Goal: Task Accomplishment & Management: Manage account settings

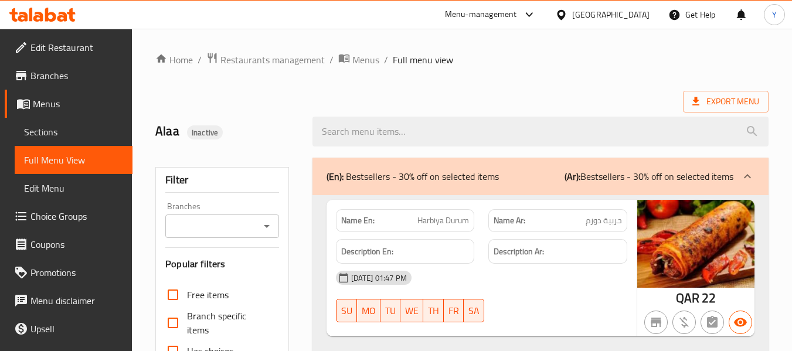
click at [630, 13] on div "Qatar" at bounding box center [610, 14] width 77 height 13
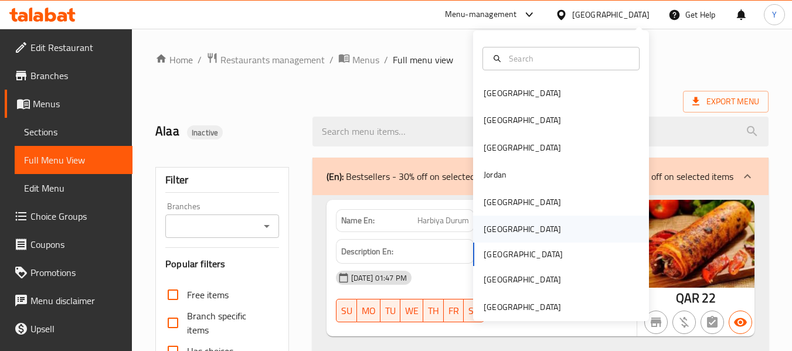
click at [549, 229] on div "[GEOGRAPHIC_DATA]" at bounding box center [561, 229] width 176 height 27
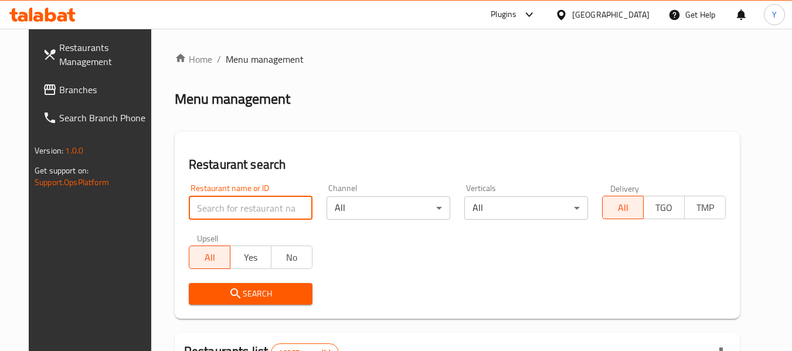
click at [274, 197] on input "search" at bounding box center [251, 207] width 124 height 23
paste input "RAHAL SNACK, al khoud"
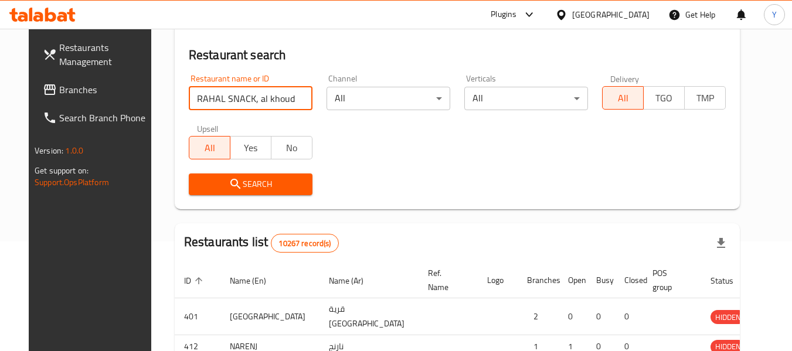
scroll to position [115, 0]
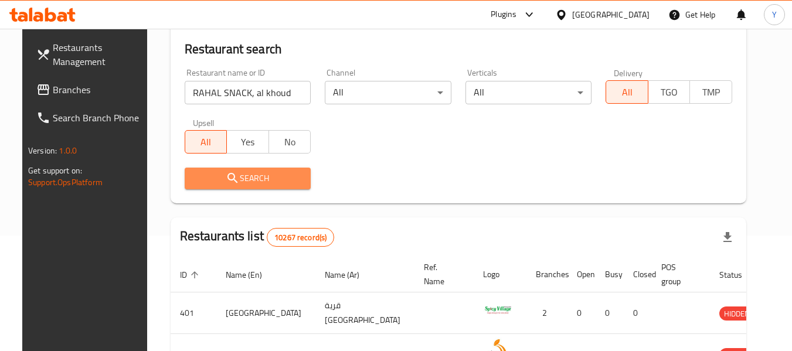
click at [269, 174] on span "Search" at bounding box center [248, 178] width 108 height 15
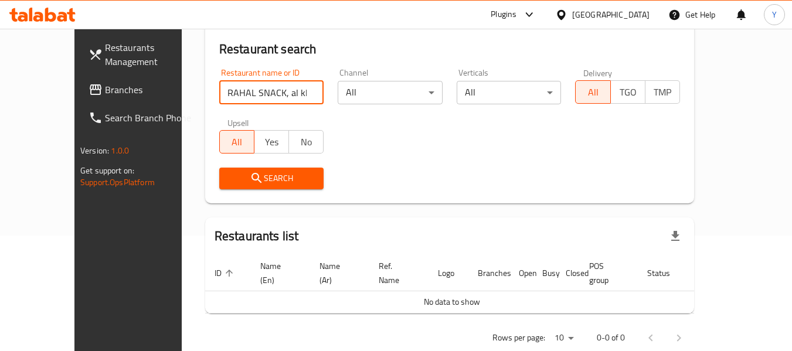
drag, startPoint x: 236, startPoint y: 95, endPoint x: 321, endPoint y: 108, distance: 86.6
click at [321, 108] on div "Restaurant name or ID RAHAL SNACK, al khoud Restaurant name or ID Channel All ​…" at bounding box center [449, 129] width 475 height 135
type input "RAHAL SNACK"
click button "Search" at bounding box center [271, 179] width 105 height 22
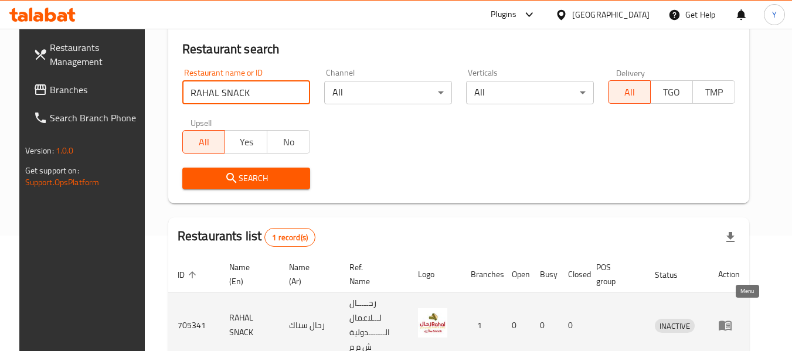
click at [732, 321] on icon "enhanced table" at bounding box center [725, 326] width 13 height 10
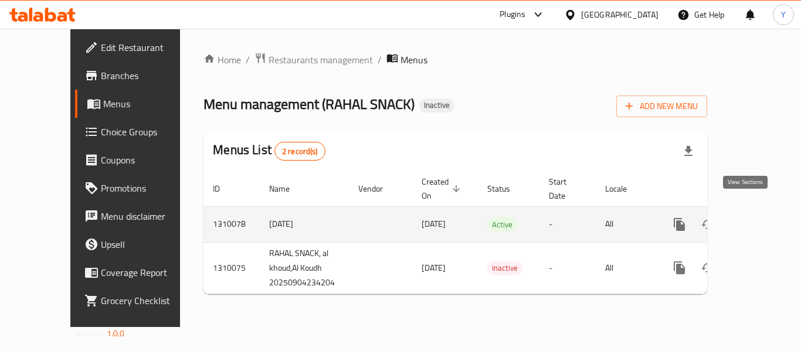
click at [757, 217] on icon "enhanced table" at bounding box center [764, 224] width 14 height 14
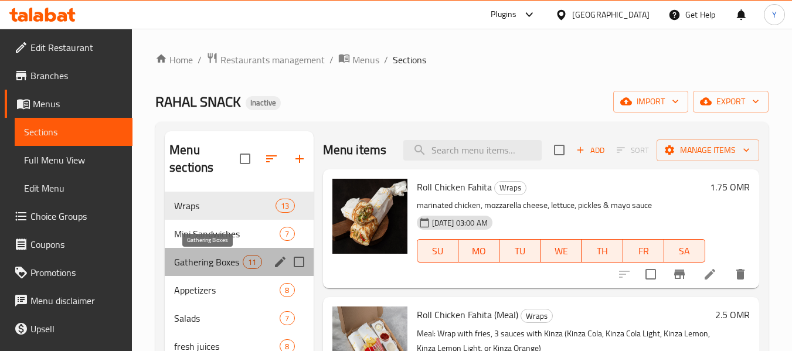
click at [214, 262] on span "Gathering Boxes" at bounding box center [208, 262] width 69 height 14
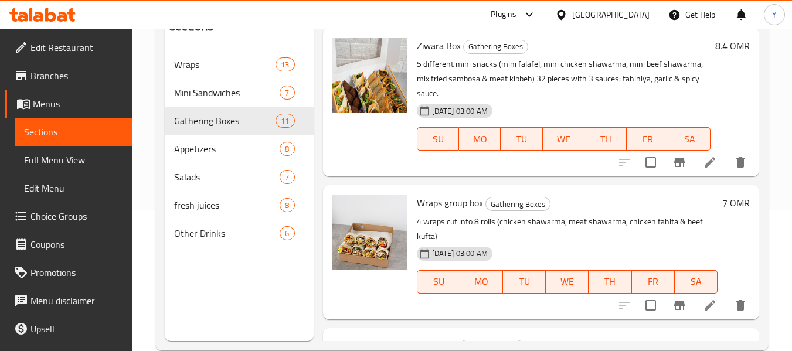
scroll to position [164, 0]
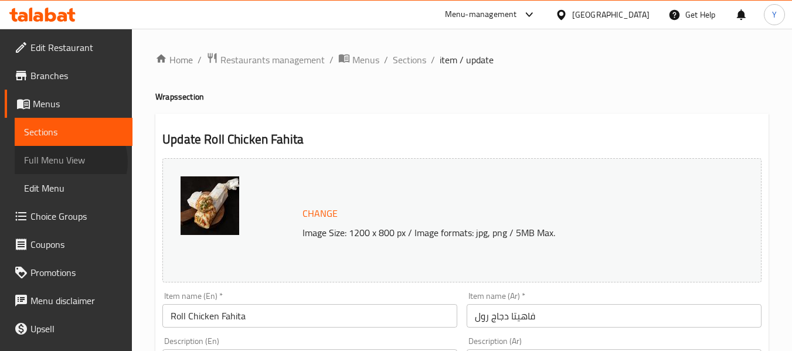
click at [70, 162] on span "Full Menu View" at bounding box center [73, 160] width 99 height 14
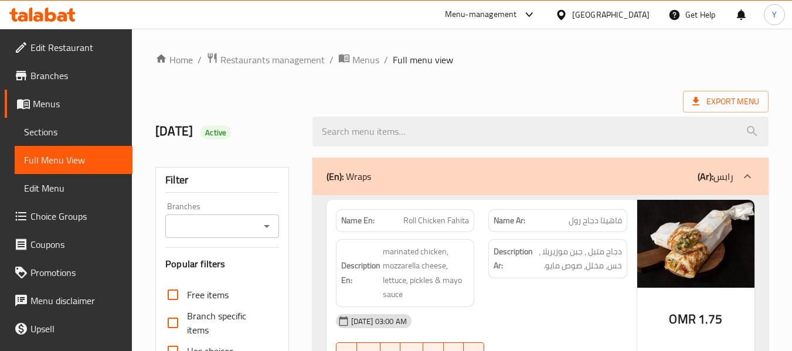
click at [70, 162] on span "Full Menu View" at bounding box center [73, 160] width 99 height 14
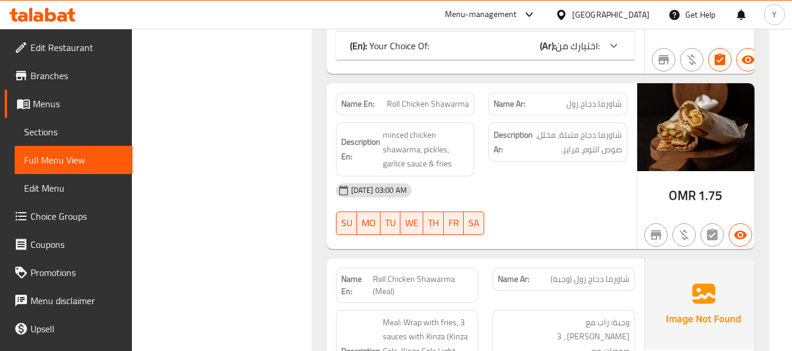
scroll to position [307, 0]
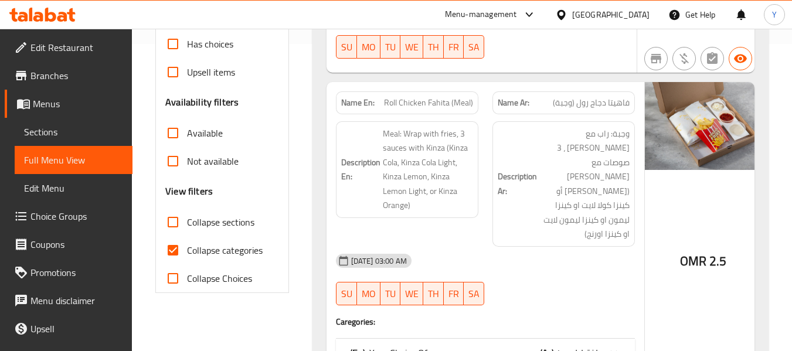
click at [172, 226] on input "Collapse sections" at bounding box center [173, 222] width 28 height 28
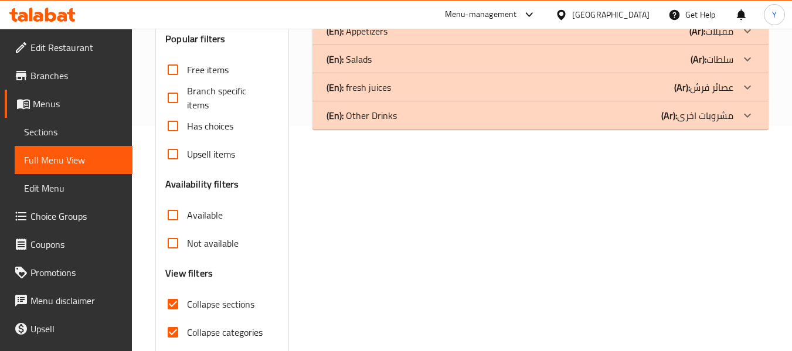
scroll to position [273, 0]
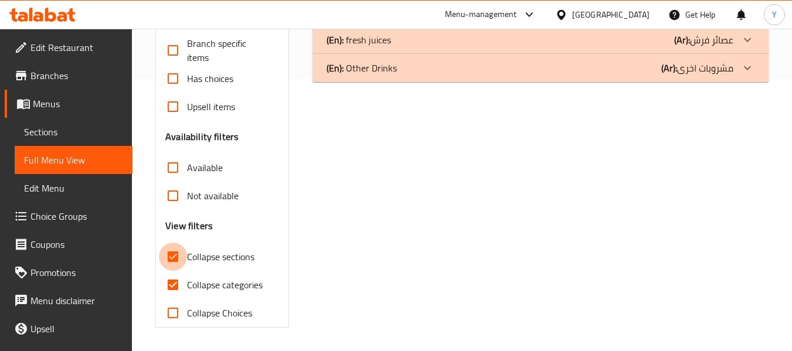
click at [175, 261] on input "Collapse sections" at bounding box center [173, 257] width 28 height 28
checkbox input "false"
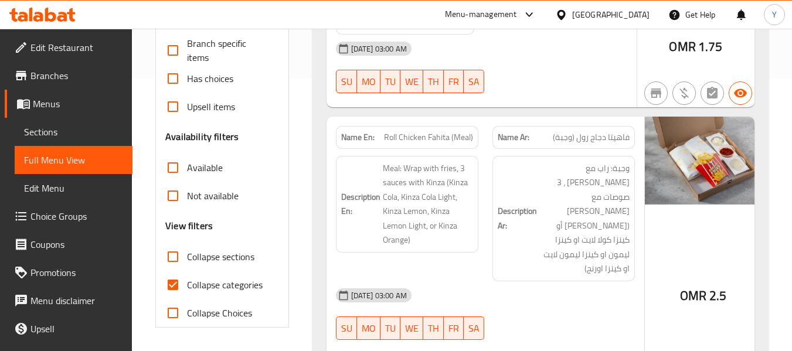
scroll to position [0, 0]
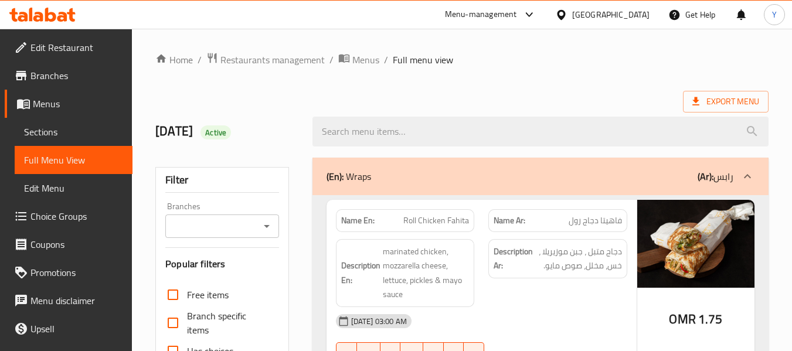
click at [647, 171] on div "(En): Wraps (Ar): رابس" at bounding box center [529, 176] width 407 height 14
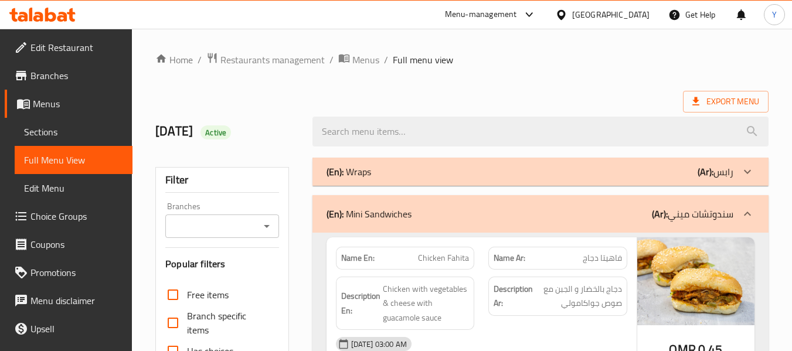
click at [639, 208] on div "(En): Mini Sandwiches (Ar): سندوتشات ميني" at bounding box center [529, 214] width 407 height 14
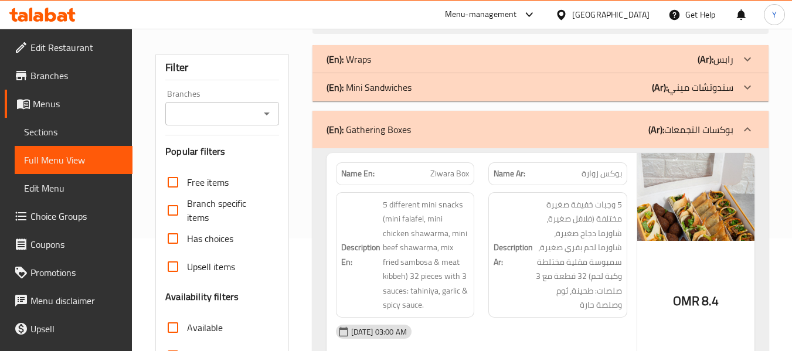
scroll to position [357, 0]
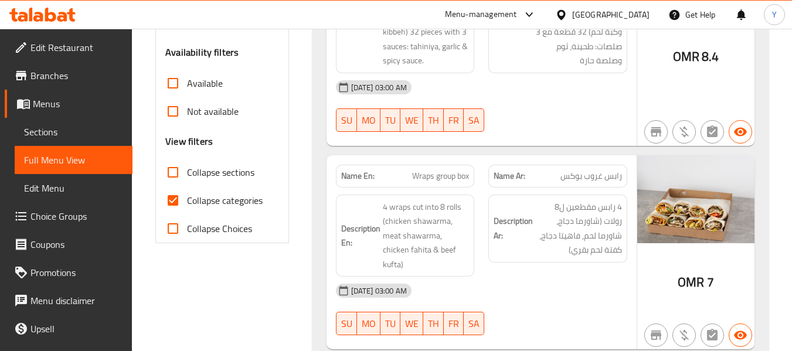
click at [540, 258] on div "Description Ar: 4 رابس مقطعين ل8 رولات (شاورما دجاج، شاورما لحم, فاهيتا دجاج، ك…" at bounding box center [557, 229] width 139 height 68
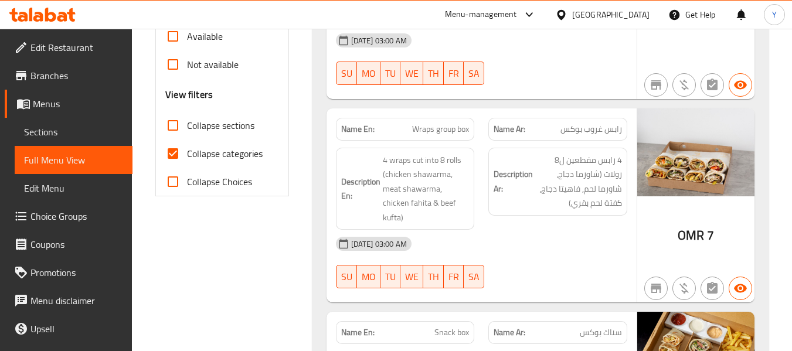
scroll to position [427, 0]
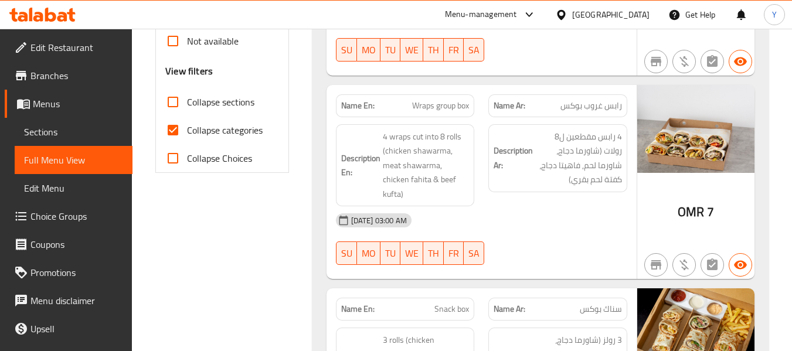
click at [497, 218] on div "05-09-2025 03:00 AM" at bounding box center [481, 220] width 305 height 28
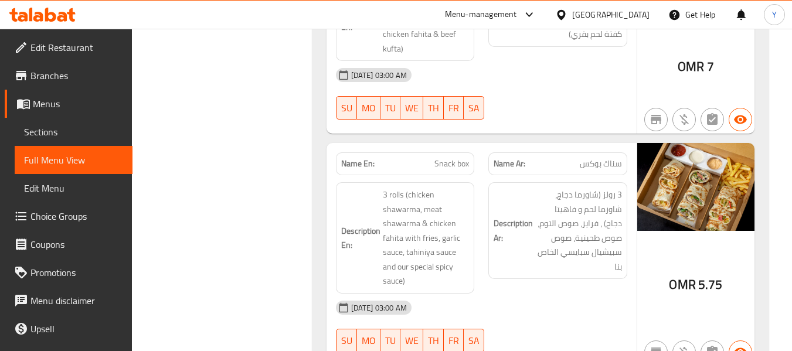
scroll to position [591, 0]
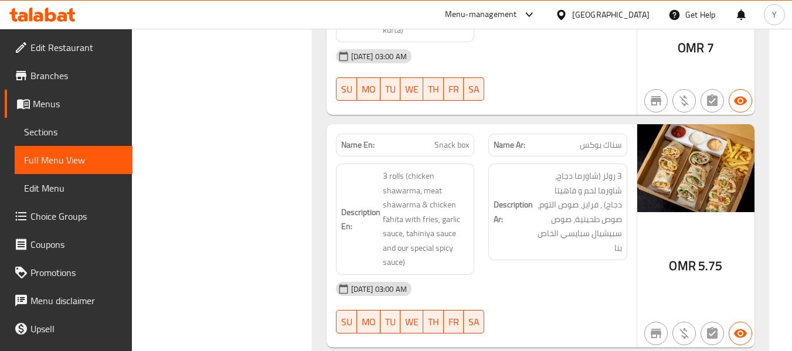
click at [523, 254] on div "Description Ar: 3 رولز (شاورما دجاج، شاورما لحم و فاهيتا دجاج) ، فرايز، صوص الت…" at bounding box center [557, 219] width 153 height 125
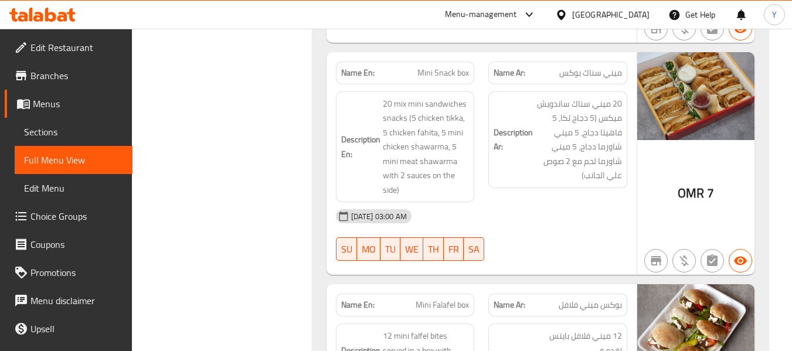
scroll to position [920, 0]
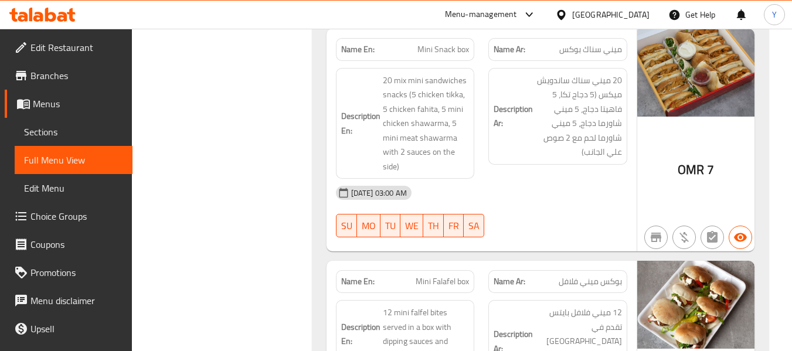
click at [635, 121] on div "Name En: Mini Snack box Name Ar: ميني سناك بوكس Description En: 20 mix mini san…" at bounding box center [481, 140] width 310 height 223
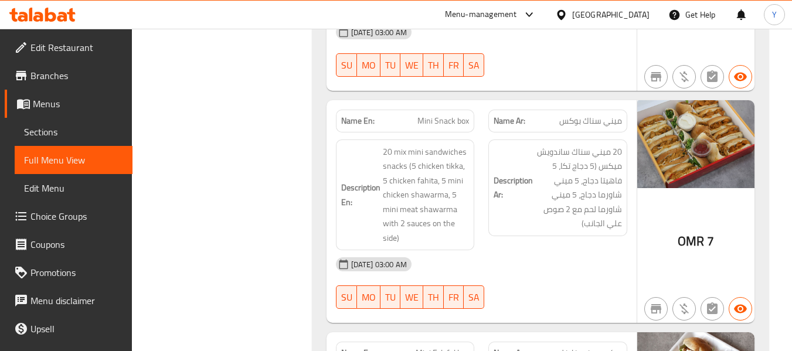
scroll to position [849, 0]
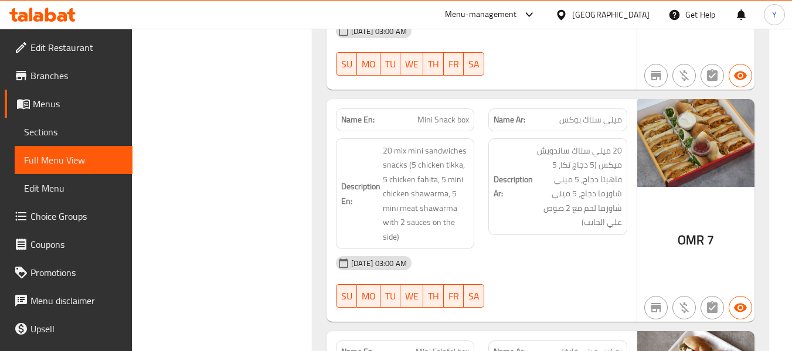
click at [467, 232] on div "Description En: 20 mix mini sandwiches snacks (5 chicken tikka, 5 chicken fahit…" at bounding box center [405, 193] width 139 height 111
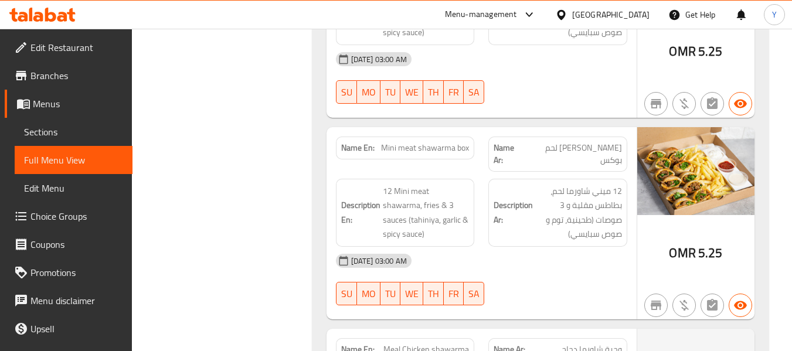
scroll to position [1482, 0]
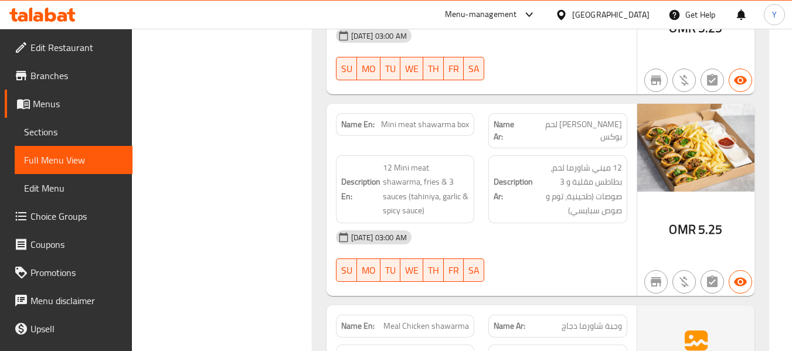
click at [508, 320] on strong "Name Ar:" at bounding box center [510, 326] width 32 height 12
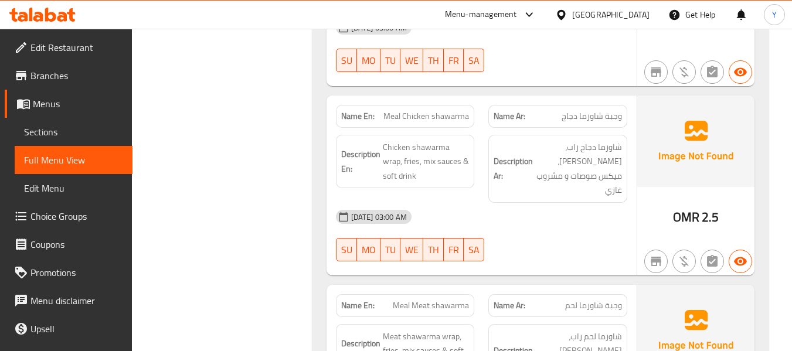
scroll to position [1693, 0]
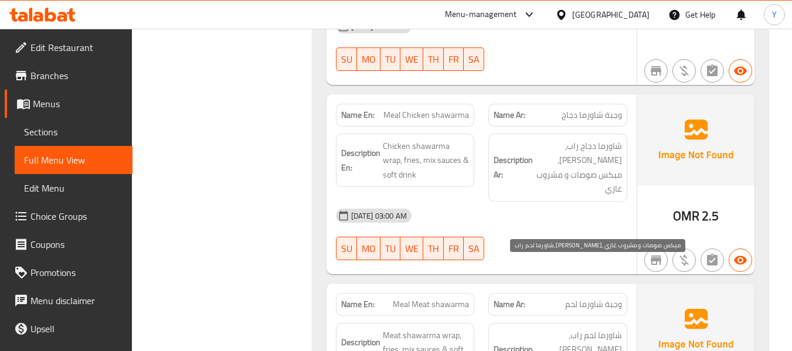
click at [540, 328] on span "شاورما لحم راب، فرايز، ميكس صوصات و مشروب غازي" at bounding box center [578, 356] width 87 height 57
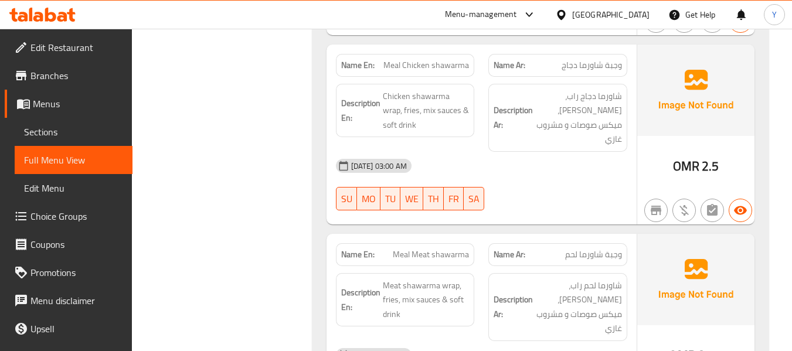
scroll to position [1764, 0]
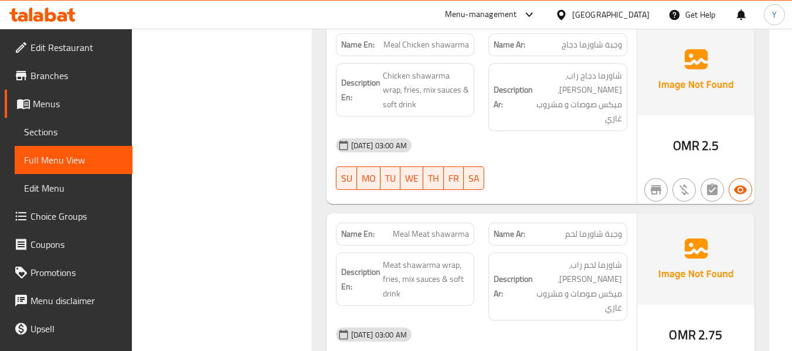
click at [449, 228] on span "Meal Meat shawarma" at bounding box center [431, 234] width 76 height 12
copy span "Meal Meat shawarma"
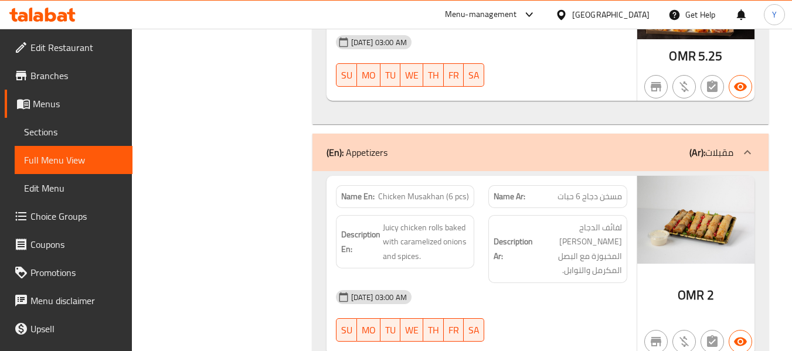
scroll to position [2397, 0]
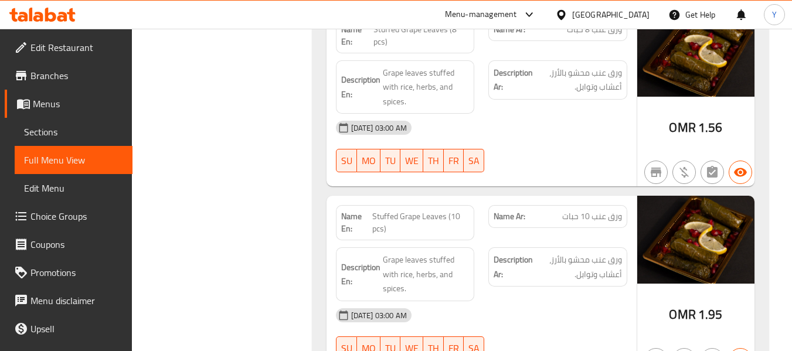
scroll to position [3616, 0]
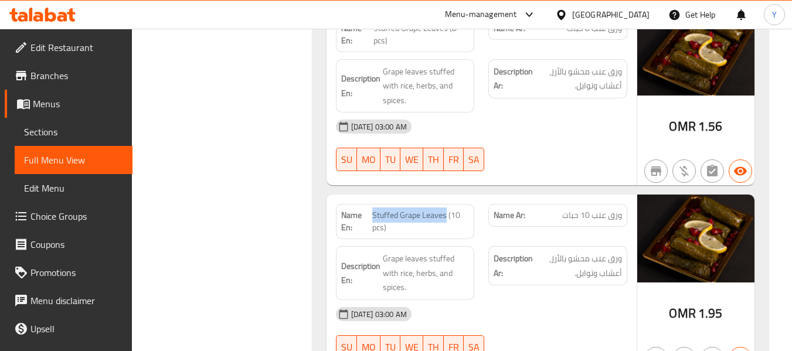
drag, startPoint x: 445, startPoint y: 119, endPoint x: 374, endPoint y: 118, distance: 71.5
click at [374, 209] on span "Stuffed Grape Leaves (10 pcs)" at bounding box center [420, 221] width 97 height 25
copy span "Stuffed Grape Leaves"
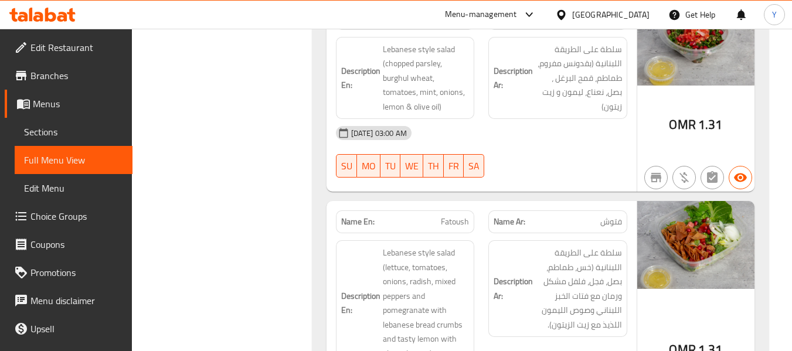
scroll to position [4108, 0]
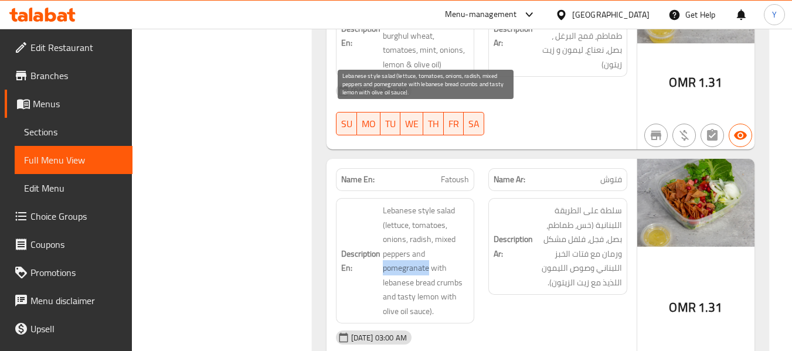
drag, startPoint x: 383, startPoint y: 172, endPoint x: 427, endPoint y: 169, distance: 44.1
click at [427, 203] on span "Lebanese style salad (lettuce, tomatoes, onions, radish, mixed peppers and pome…" at bounding box center [426, 260] width 87 height 115
copy span "pomegranate"
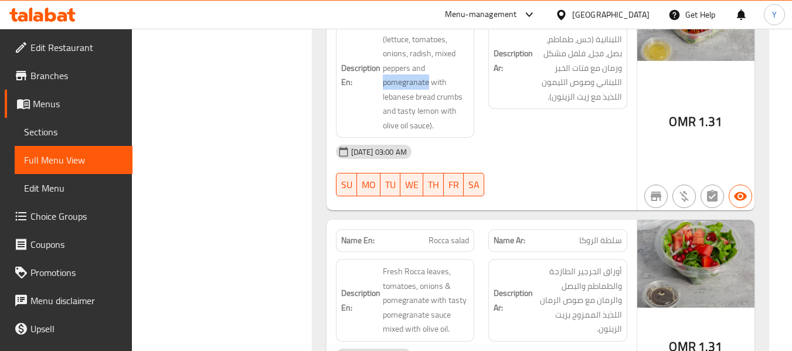
scroll to position [4296, 0]
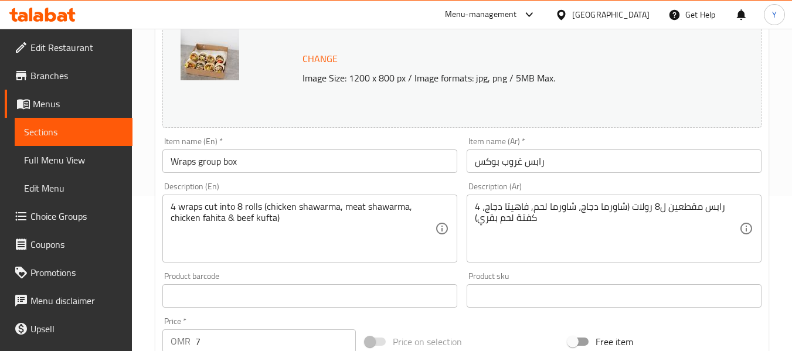
scroll to position [166, 0]
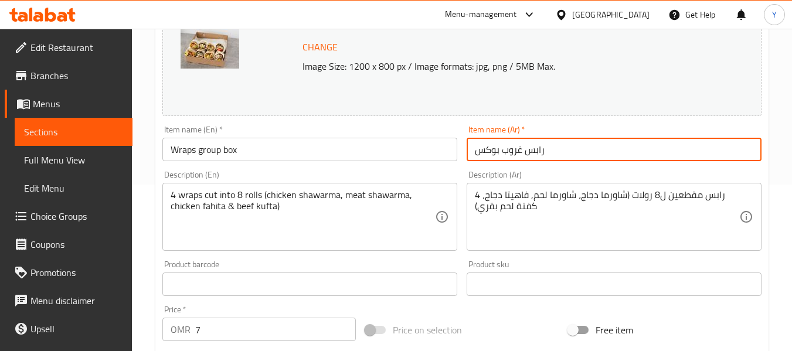
drag, startPoint x: 518, startPoint y: 145, endPoint x: 522, endPoint y: 154, distance: 9.2
click at [522, 154] on input "رابس غروب بوكس" at bounding box center [614, 149] width 295 height 23
type input "رابس جروب بوكس"
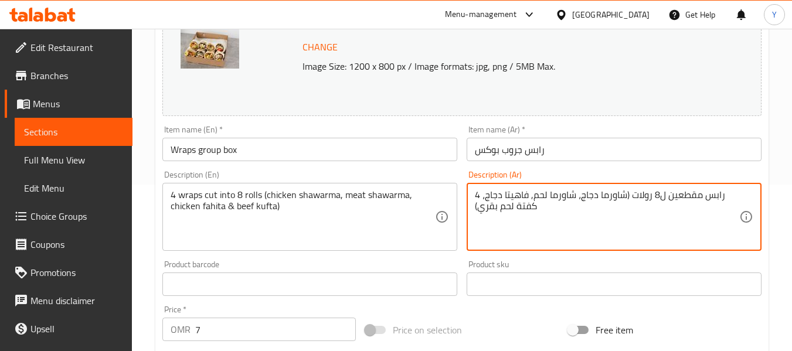
click at [719, 195] on textarea "4 رابس مقطعين ل8 رولات (شاورما دجاج، شاورما لحم, فاهيتا دجاج، كفتة لحم بقري)" at bounding box center [607, 217] width 264 height 56
drag, startPoint x: 722, startPoint y: 198, endPoint x: 713, endPoint y: 195, distance: 9.1
click at [713, 195] on textarea "4 رابس مقطعين ل8 رولات (شاورما دجاج، شاورما لحم, فاهيتا دجاج، كفتة لحم بقري)" at bounding box center [607, 217] width 264 height 56
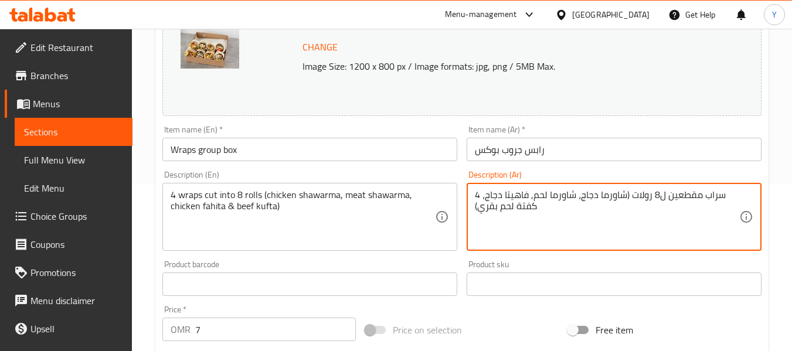
click at [702, 195] on textarea "4 سراب مقطعين ل8 رولات (شاورما دجاج، شاورما لحم, فاهيتا دجاج، كفتة لحم بقري)" at bounding box center [607, 217] width 264 height 56
drag, startPoint x: 702, startPoint y: 195, endPoint x: 724, endPoint y: 192, distance: 21.9
click at [724, 192] on textarea "4 سراب مقطعين ل8 رولات (شاورما دجاج، شاورما لحم, فاهيتا دجاج، كفتة لحم بقري)" at bounding box center [607, 217] width 264 height 56
click at [724, 192] on textarea "4 رابس مقطعين ل8 رولات (شاورما دجاج، شاورما لحم, فاهيتا دجاج، كفتة لحم بقري)" at bounding box center [607, 217] width 264 height 56
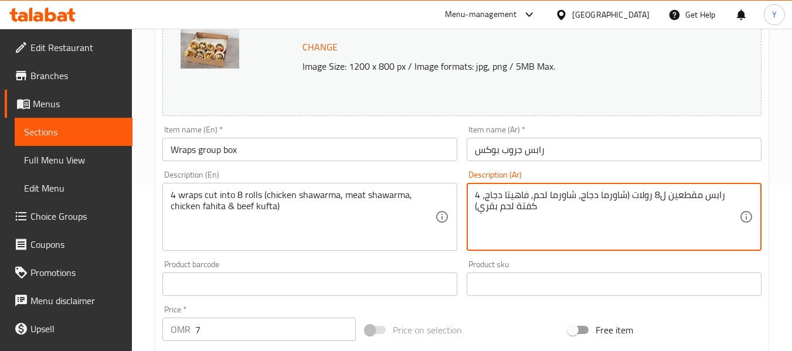
click at [721, 192] on textarea "4 رابس مقطعين ل8 رولات (شاورما دجاج، شاورما لحم, فاهيتا دجاج، كفتة لحم بقري)" at bounding box center [607, 217] width 264 height 56
drag, startPoint x: 722, startPoint y: 199, endPoint x: 709, endPoint y: 196, distance: 13.2
click at [709, 196] on textarea "4 رابس مقطعين ل8 رولات (شاورما دجاج، شاورما لحم, فاهيتا دجاج، كفتة لحم بقري)" at bounding box center [607, 217] width 264 height 56
drag, startPoint x: 705, startPoint y: 196, endPoint x: 716, endPoint y: 198, distance: 11.8
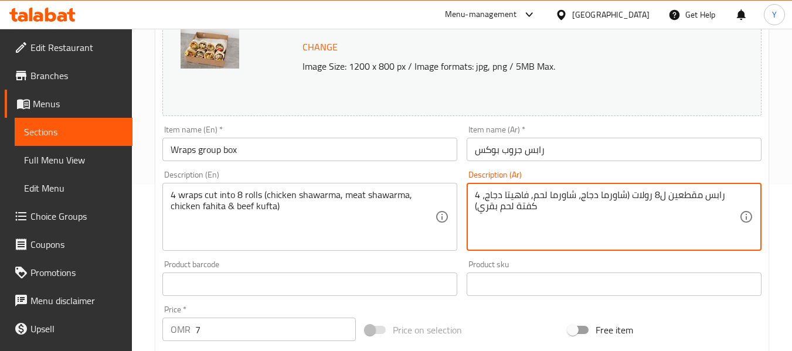
click at [716, 198] on textarea "4 رابس مقطعين ل8 رولات (شاورما دجاج، شاورما لحم, فاهيتا دجاج، كفتة لحم بقري)" at bounding box center [607, 217] width 264 height 56
paste textarea "سندويشات راب"
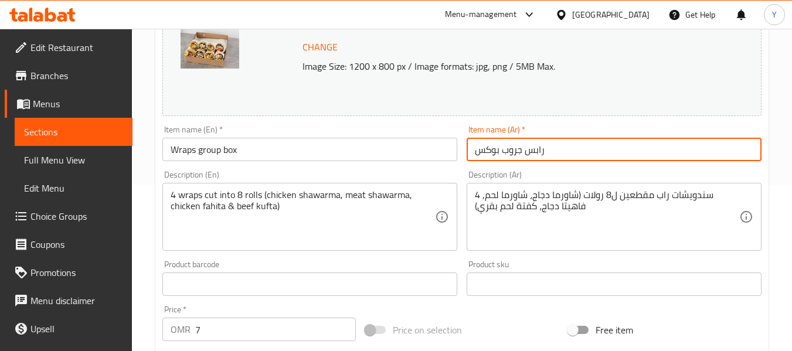
click at [720, 150] on input "رابس جروب بوكس" at bounding box center [614, 149] width 295 height 23
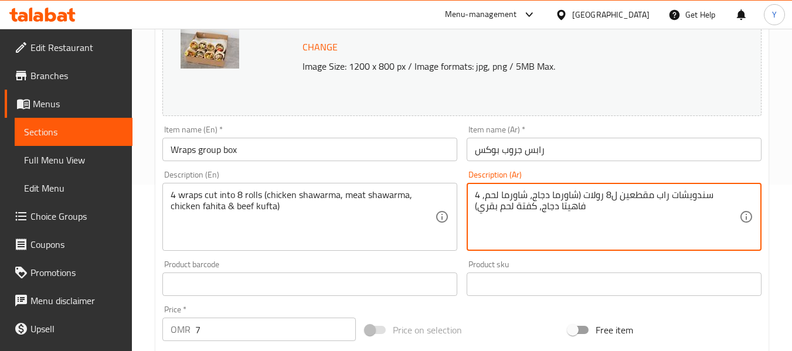
click at [493, 207] on textarea "4 سندويشات راب مقطعين ل8 رولات (شاورما دجاج، شاورما لحم, فاهيتا دجاج، كفتة لحم …" at bounding box center [607, 217] width 264 height 56
type textarea "4 سندويشات راب مقطعين ل8 رولات (شاورما دجاج، شاورما لحم, فاهيتا دجاج، كفتة لحم)"
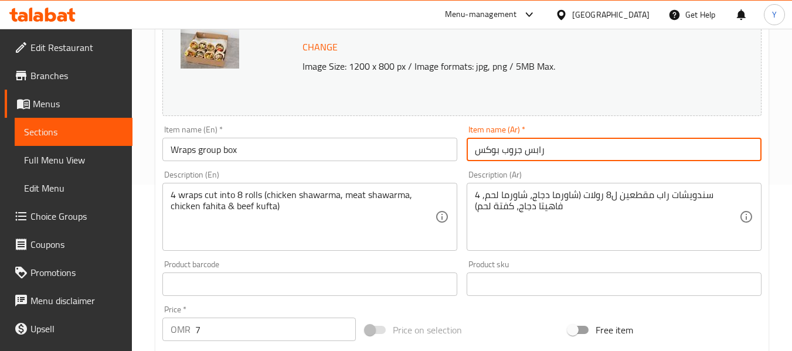
click at [539, 143] on input "رابس جروب بوكس" at bounding box center [614, 149] width 295 height 23
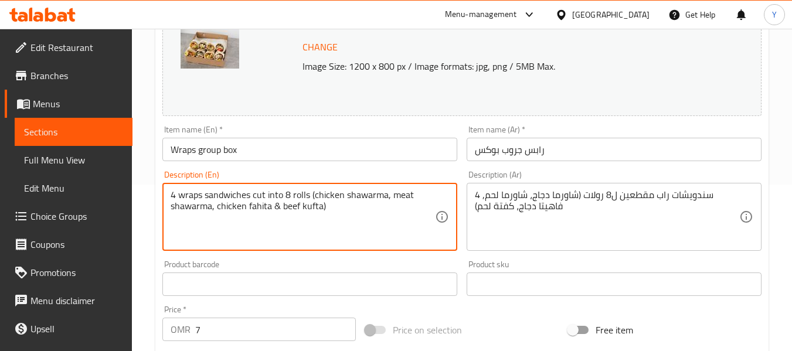
click at [204, 198] on textarea "4 wraps sandwiches cut into 8 rolls (chicken shawarma, meat shawarma, chicken f…" at bounding box center [303, 217] width 264 height 56
click at [201, 195] on textarea "4 wraps sandwiches cut into 8 rolls (chicken shawarma, meat shawarma, chicken f…" at bounding box center [303, 217] width 264 height 56
type textarea "4 wrap sandwiches cut into 8 rolls (chicken shawarma, meat shawarma, chicken fa…"
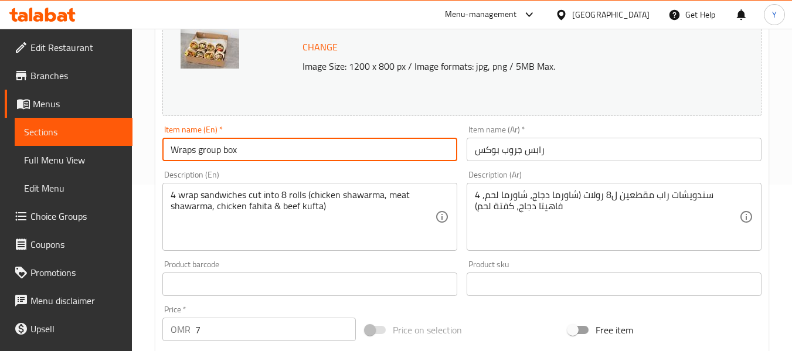
click at [239, 154] on input "Wraps group box" at bounding box center [309, 149] width 295 height 23
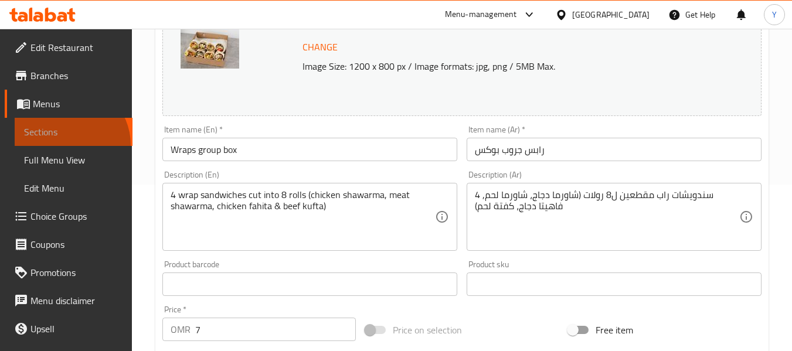
click at [67, 145] on link "Sections" at bounding box center [74, 132] width 118 height 28
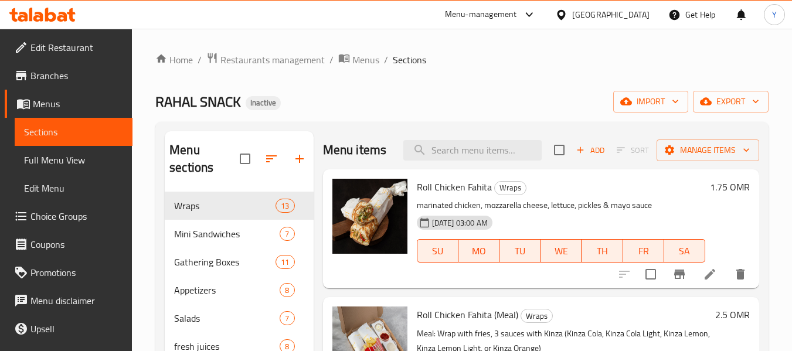
click at [450, 169] on div "Menu items Add Sort Manage items" at bounding box center [541, 150] width 436 height 38
click at [456, 158] on input "search" at bounding box center [472, 150] width 138 height 21
paste input "Meal Meat shawarma"
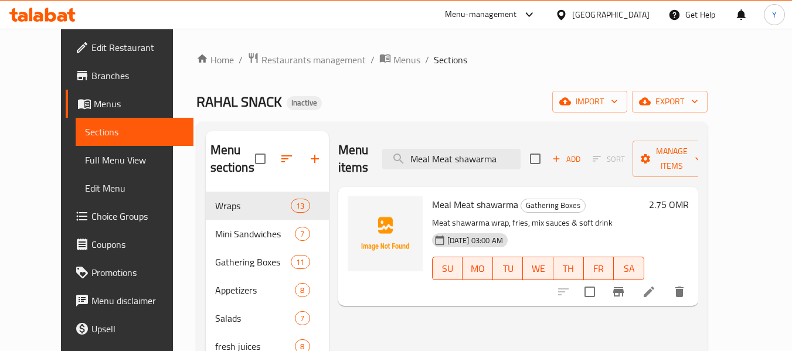
scroll to position [78, 0]
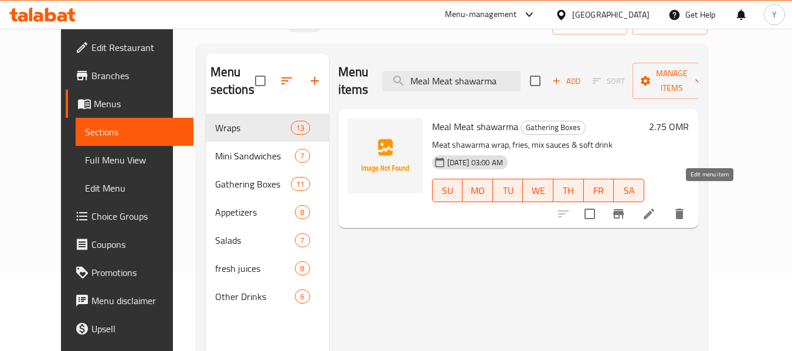
type input "Meal Meat shawarma"
click at [656, 207] on icon at bounding box center [649, 214] width 14 height 14
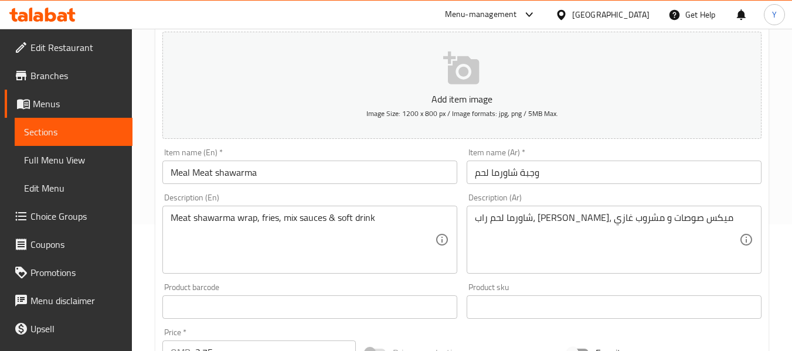
scroll to position [131, 0]
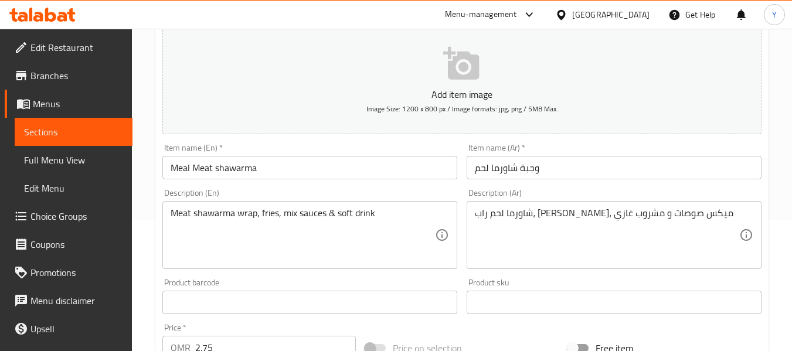
click at [64, 128] on span "Sections" at bounding box center [73, 132] width 99 height 14
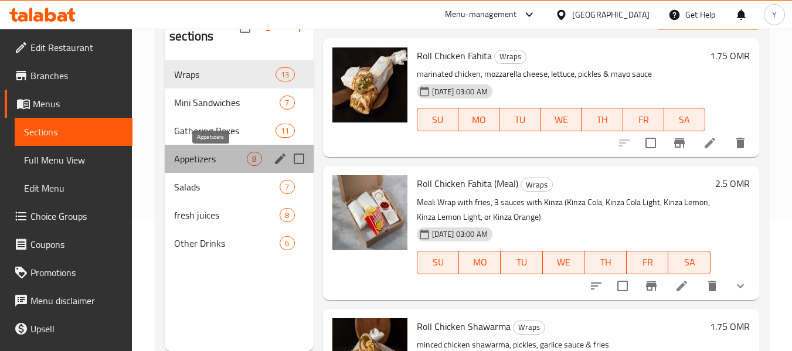
click at [202, 160] on span "Appetizers" at bounding box center [210, 159] width 73 height 14
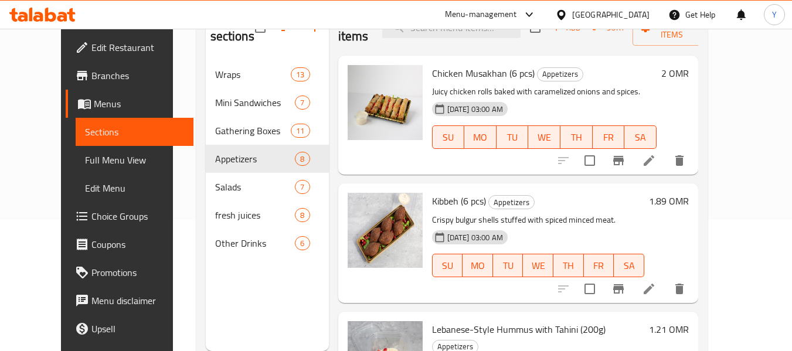
scroll to position [720, 0]
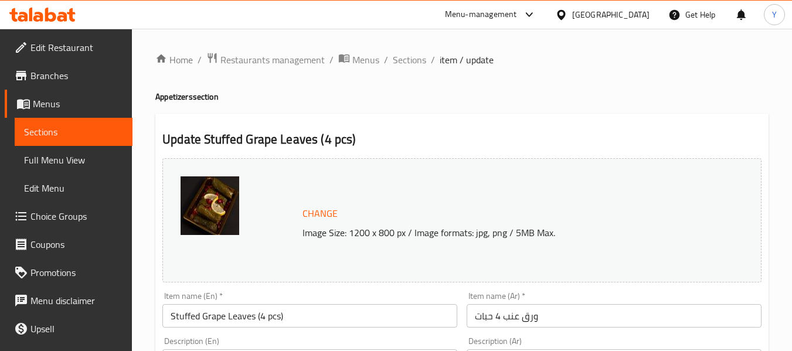
click at [502, 316] on input "ورق عنب 4 حبات" at bounding box center [614, 315] width 295 height 23
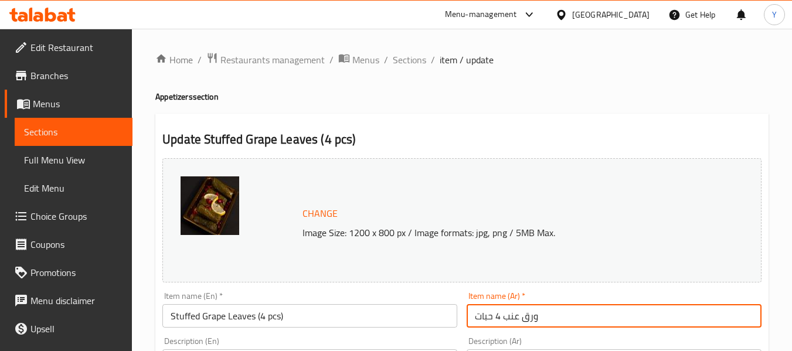
click at [502, 316] on input "ورق عنب 4 حبات" at bounding box center [614, 315] width 295 height 23
click at [531, 315] on input "ورق عنب محشو 4 حبات" at bounding box center [614, 315] width 295 height 23
drag, startPoint x: 531, startPoint y: 315, endPoint x: 504, endPoint y: 316, distance: 27.0
click at [504, 316] on input "ورق عنب محشو 4 حبات" at bounding box center [614, 315] width 295 height 23
type input "ورق عنب محشو 4 حبات"
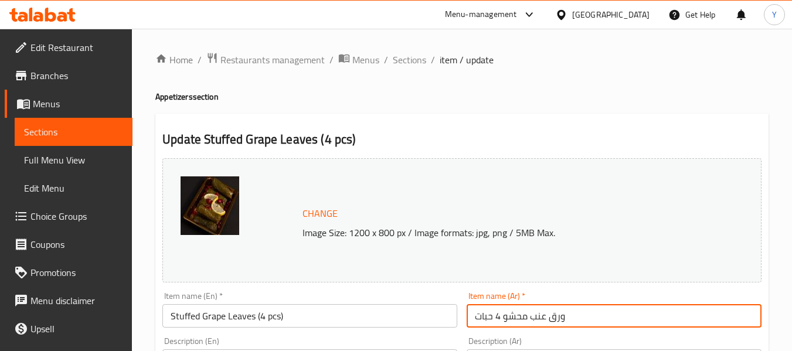
click at [509, 318] on input "ورق عنب 10 حبات" at bounding box center [614, 315] width 295 height 23
paste input "محشو"
type input "ورق عنب محشو 10 حبات"
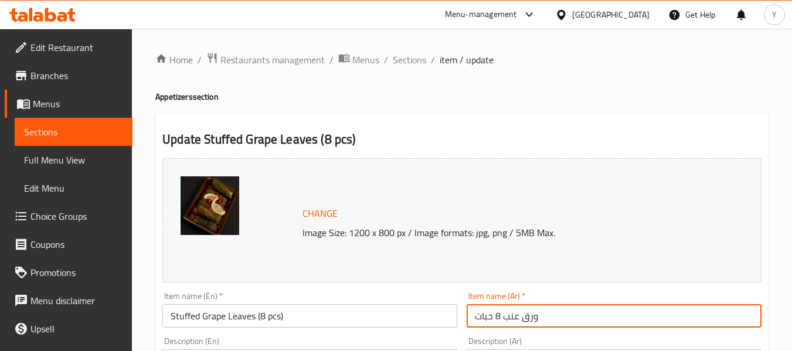
click at [502, 319] on input "ورق عنب 8 حبات" at bounding box center [614, 315] width 295 height 23
paste input "محشو"
type input "ورق عنب محشو 8 حبات"
